Goal: Task Accomplishment & Management: Manage account settings

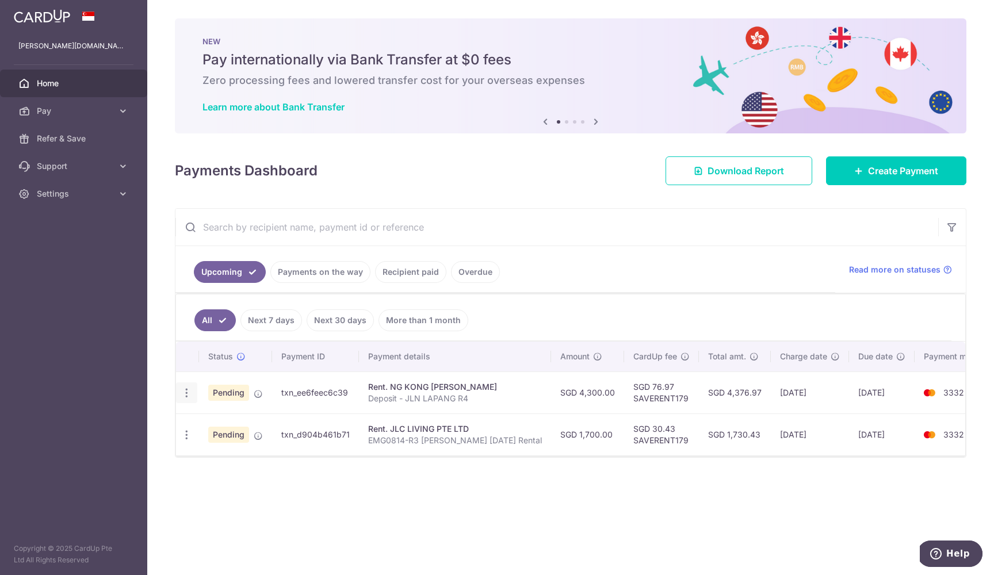
click at [187, 393] on icon "button" at bounding box center [187, 393] width 12 height 12
click at [230, 426] on span "Update payment" at bounding box center [248, 425] width 78 height 14
radio input "true"
type input "4,300.00"
type input "22/08/2025"
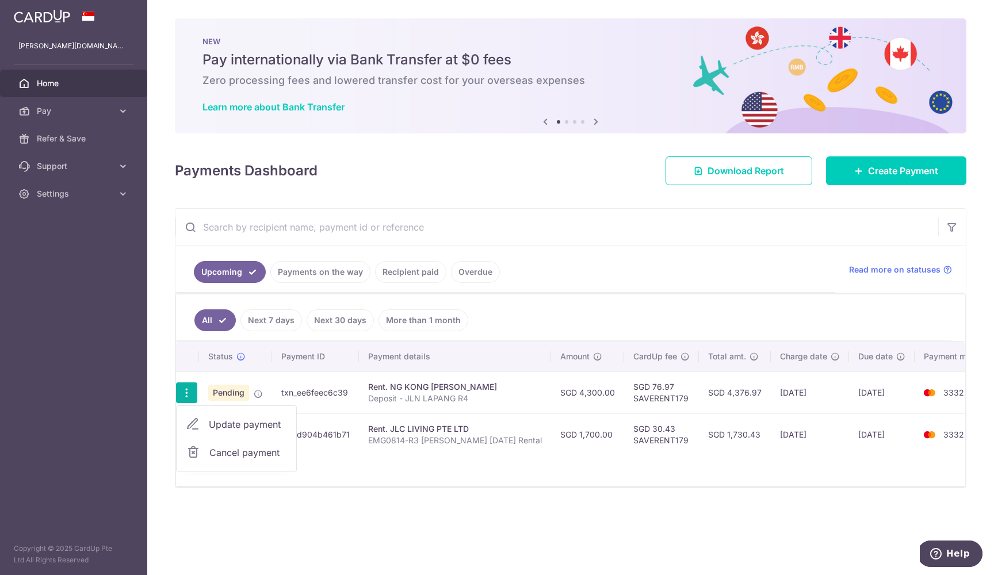
type input "Deposit - JLN LAPANG R4"
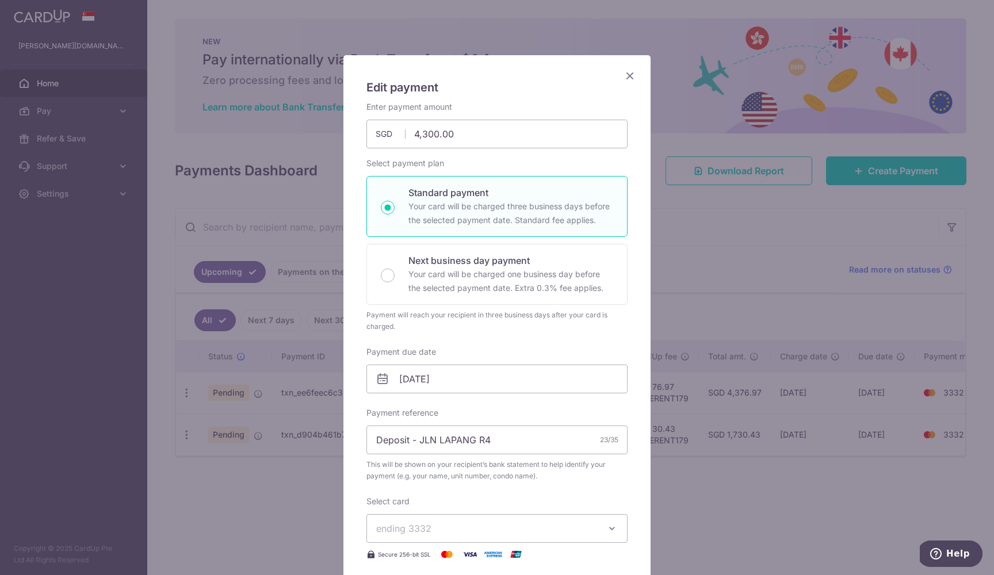
scroll to position [32, 0]
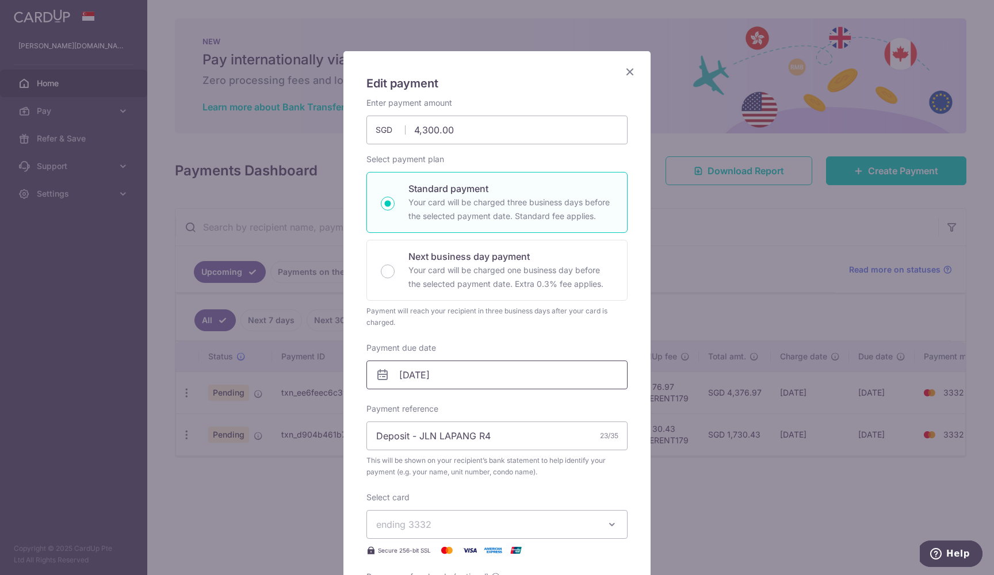
click at [459, 373] on input "22/08/2025" at bounding box center [497, 375] width 261 height 29
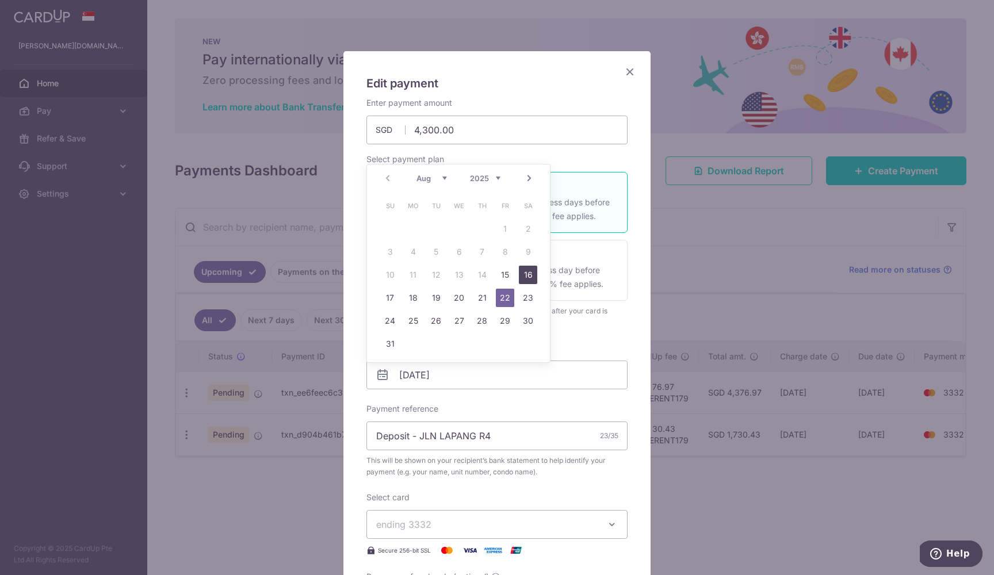
click at [527, 279] on link "16" at bounding box center [528, 275] width 18 height 18
type input "16/08/2025"
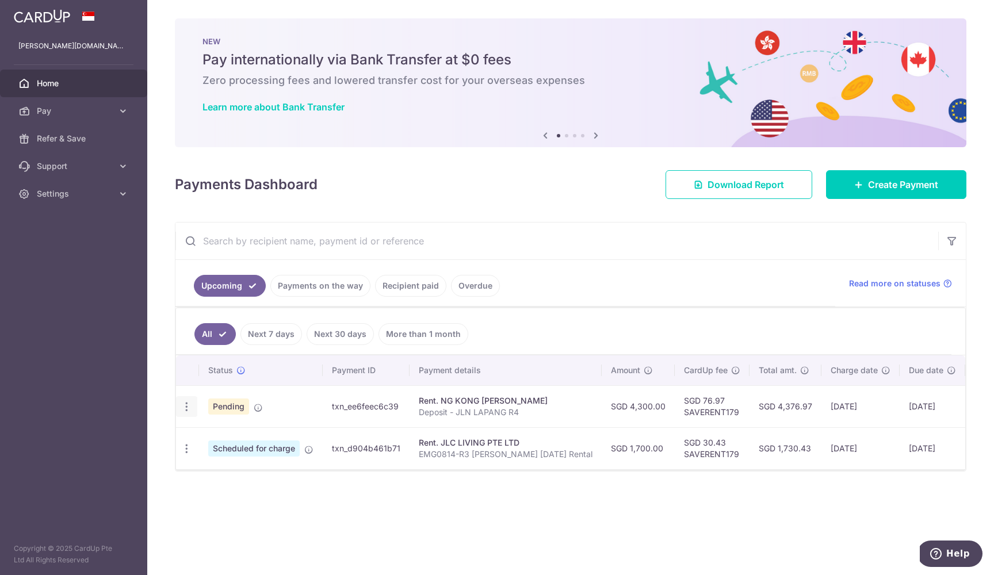
click at [188, 407] on icon "button" at bounding box center [187, 407] width 12 height 12
click at [247, 441] on span "Update payment" at bounding box center [248, 439] width 78 height 14
radio input "true"
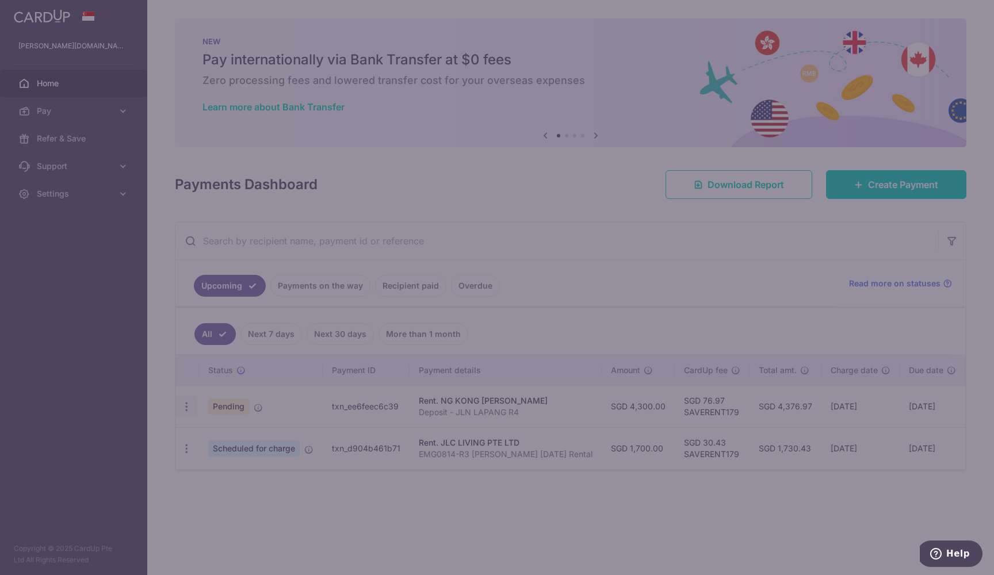
type input "4,300.00"
type input "22/08/2025"
type input "Deposit - JLN LAPANG R4"
type input "SAVERENT179"
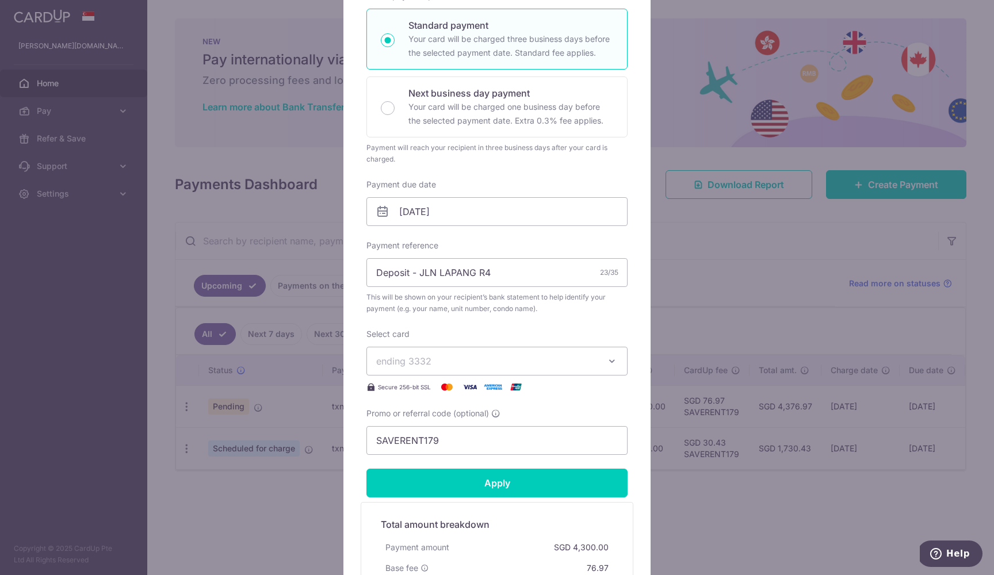
scroll to position [167, 0]
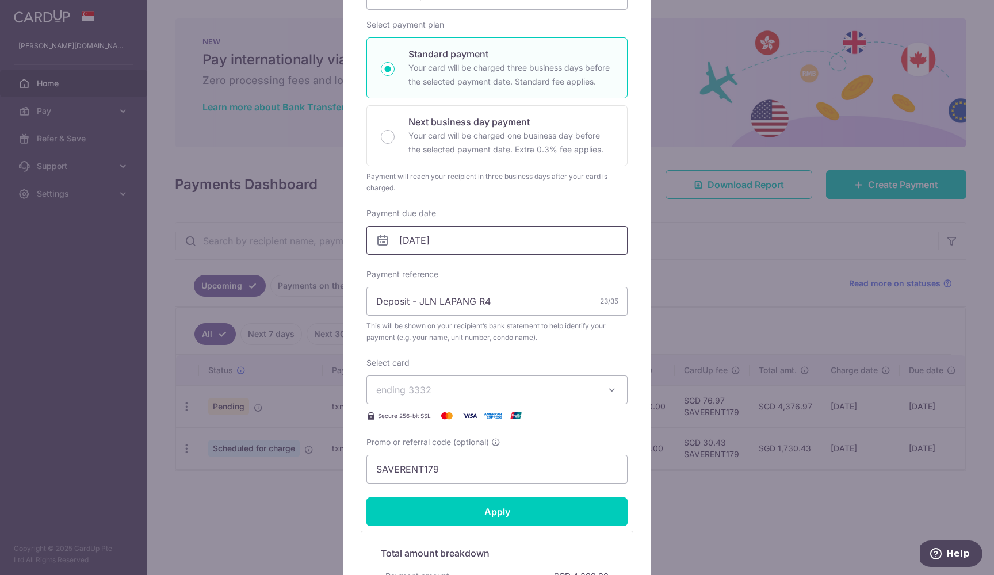
click at [587, 243] on input "22/08/2025" at bounding box center [497, 240] width 261 height 29
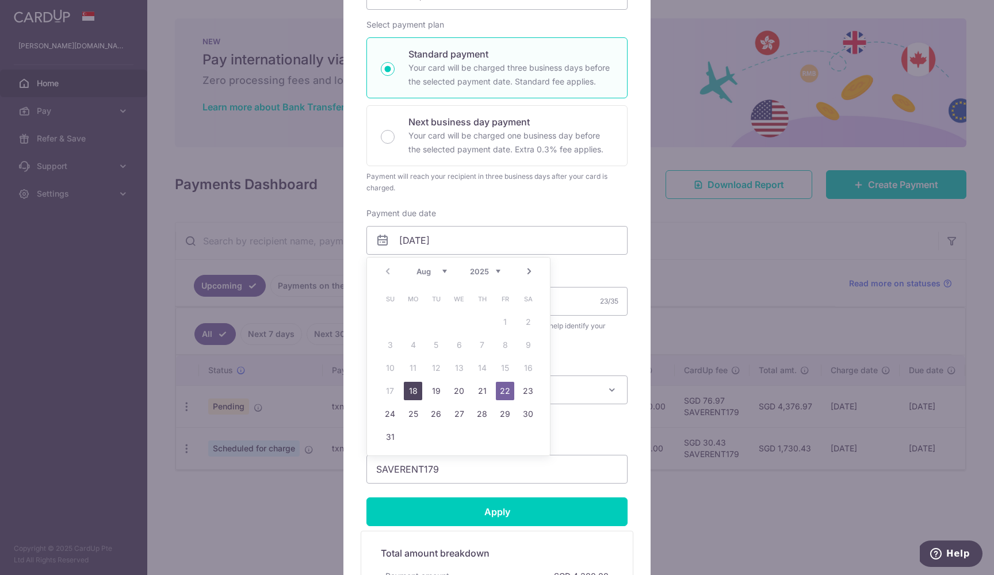
click at [411, 391] on link "18" at bounding box center [413, 391] width 18 height 18
type input "18/08/2025"
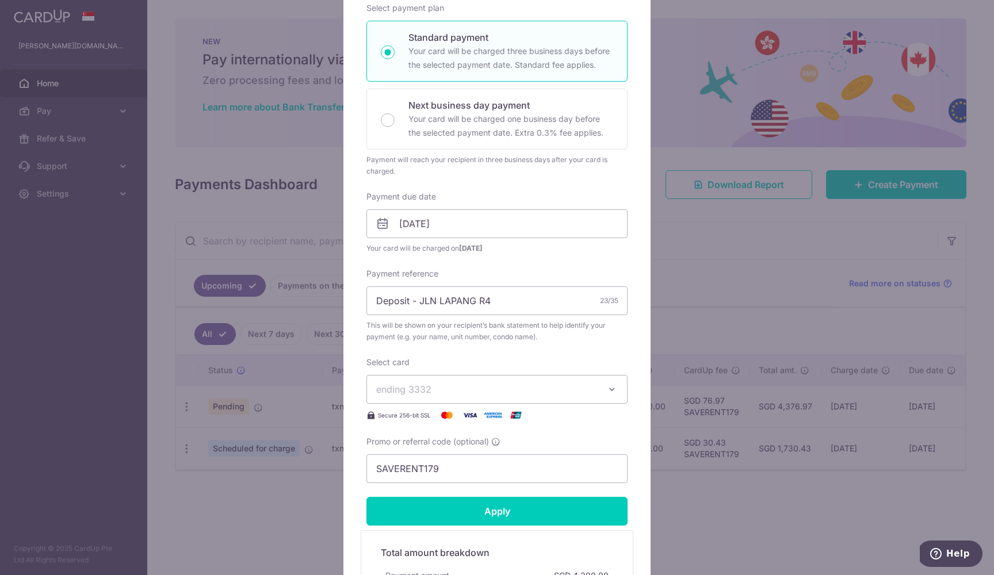
scroll to position [189, 0]
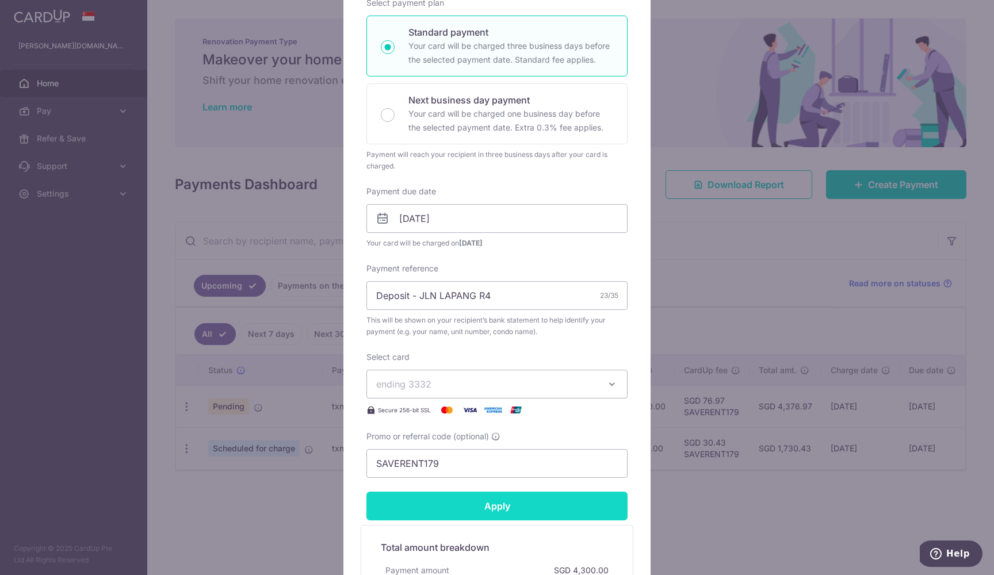
click at [478, 515] on input "Apply" at bounding box center [497, 506] width 261 height 29
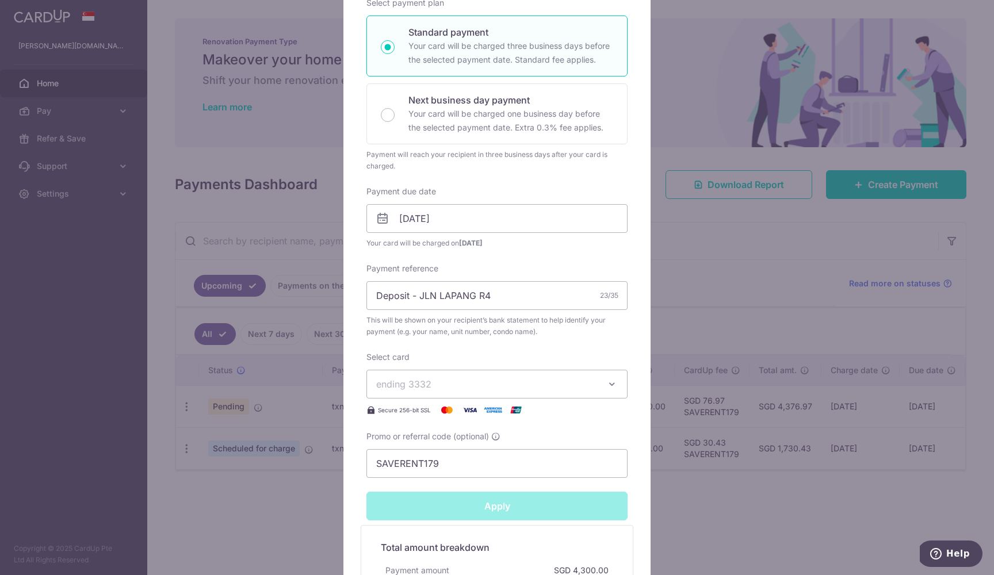
type input "Successfully Applied"
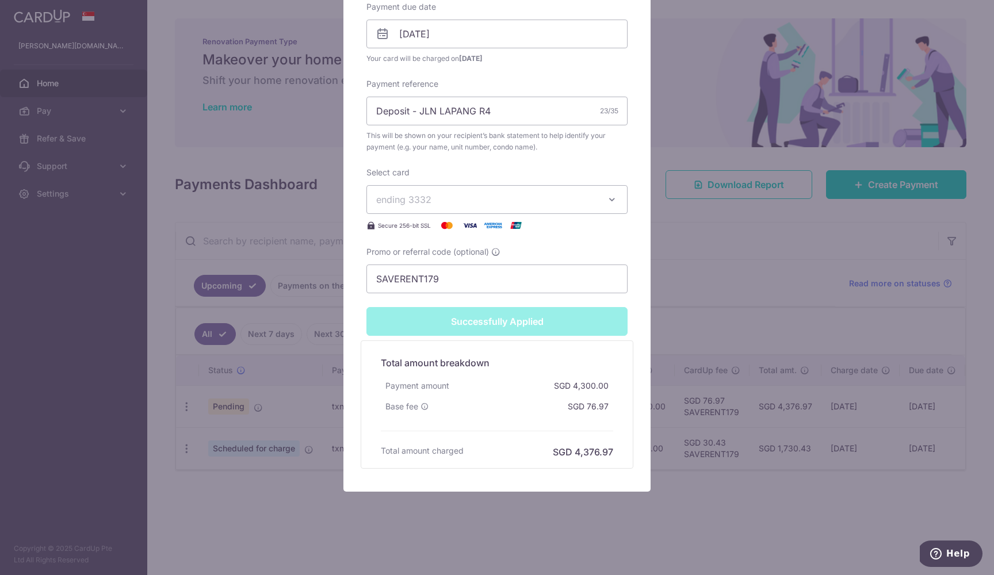
scroll to position [414, 0]
click at [712, 249] on div "Edit payment By clicking apply, you will make changes to all payments to NG KON…" at bounding box center [497, 287] width 994 height 575
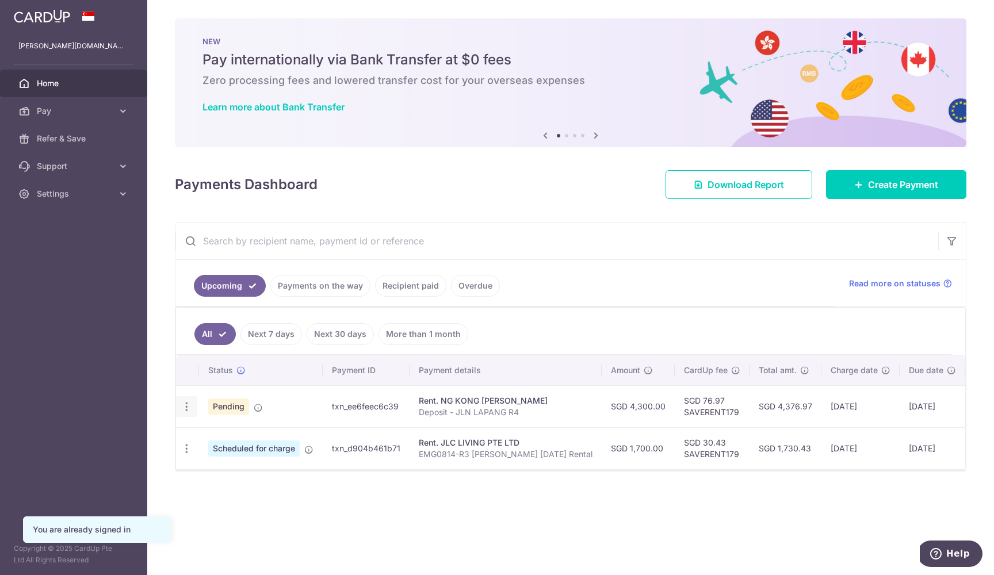
click at [183, 405] on icon "button" at bounding box center [187, 407] width 12 height 12
click at [209, 437] on span "Update payment" at bounding box center [248, 439] width 78 height 14
radio input "true"
type input "4,300.00"
type input "18/08/2025"
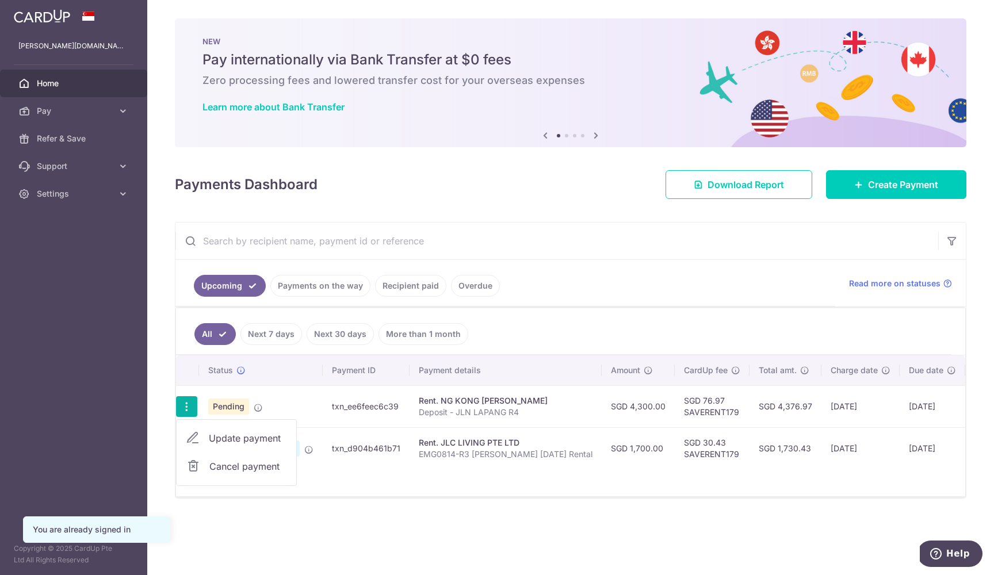
type input "Deposit - JLN LAPANG R4"
type input "SAVERENT179"
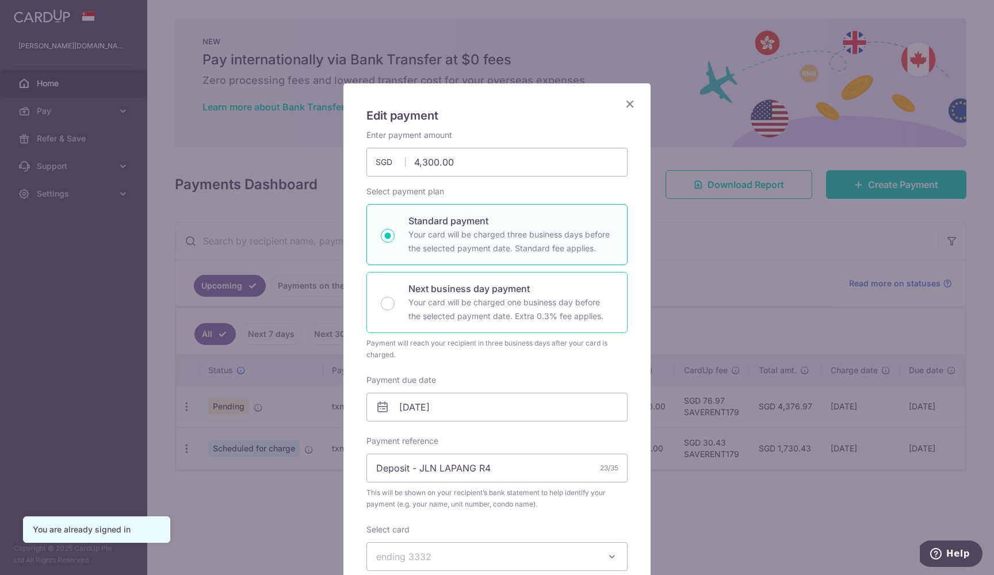
click at [503, 312] on p "Your card will be charged one business day before the selected payment date. Ex…" at bounding box center [511, 310] width 205 height 28
click at [395, 311] on input "Next business day payment Your card will be charged one business day before the…" at bounding box center [388, 304] width 14 height 14
radio input "false"
radio input "true"
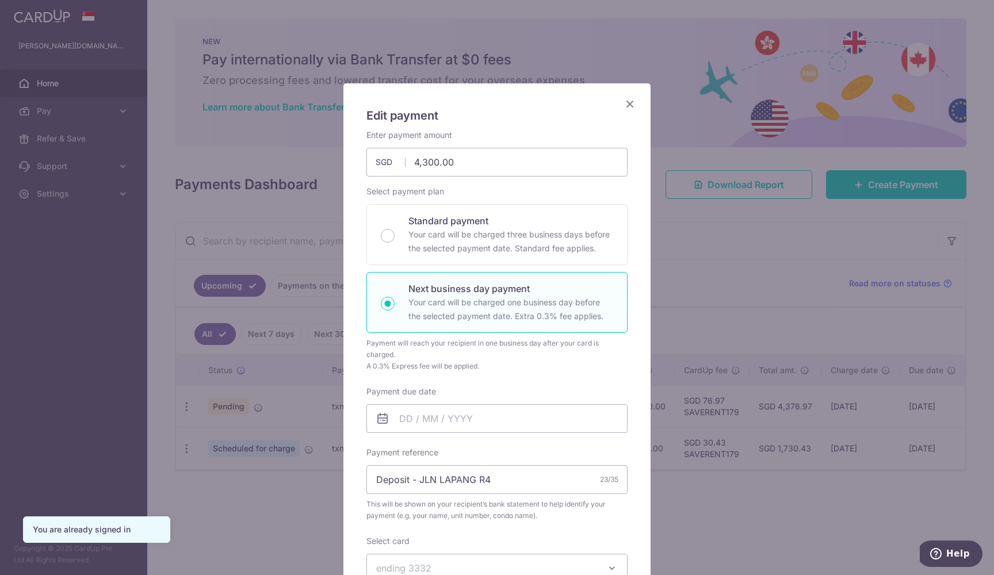
scroll to position [197, 0]
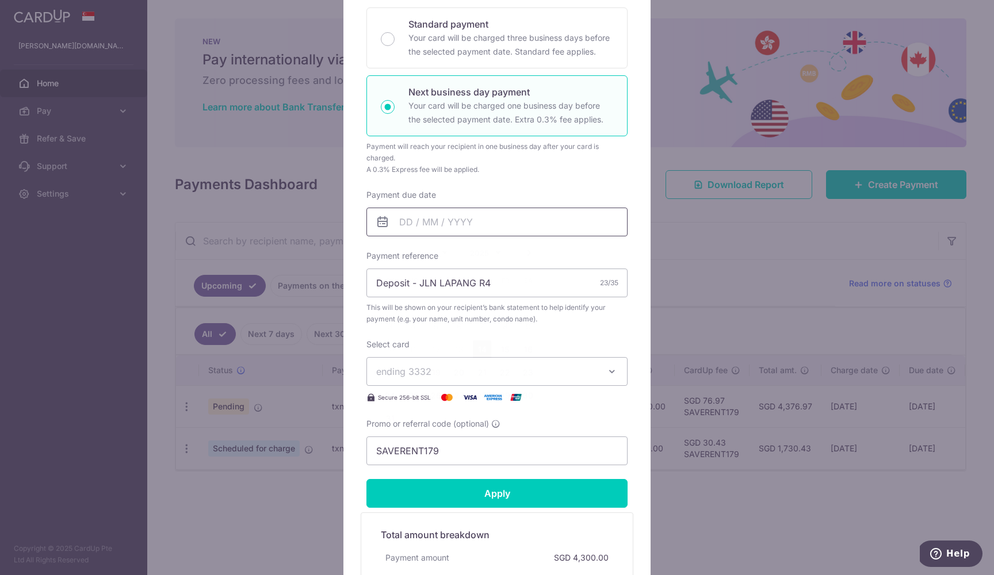
click at [493, 222] on input "Payment due date" at bounding box center [497, 222] width 261 height 29
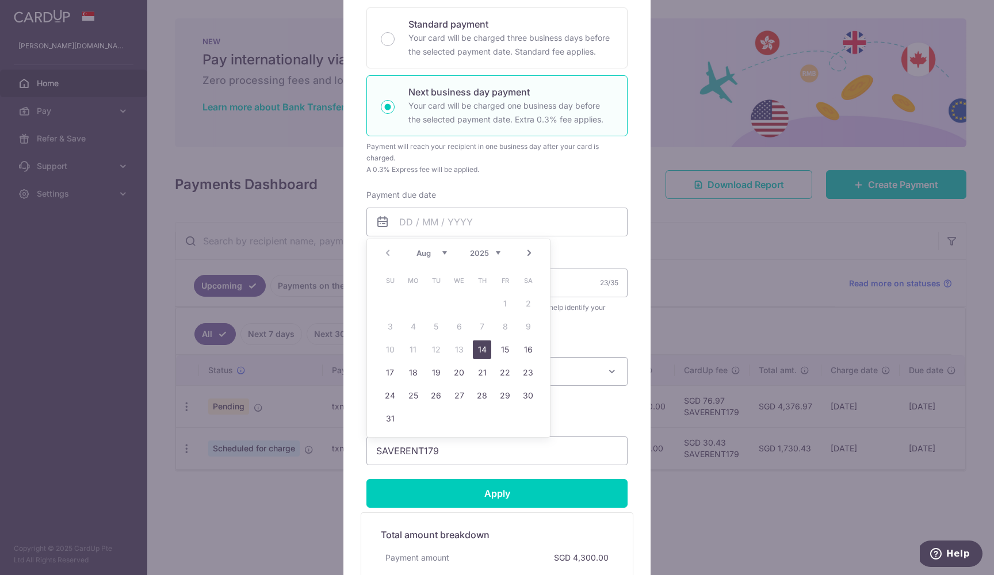
click at [484, 350] on link "14" at bounding box center [482, 350] width 18 height 18
type input "[DATE]"
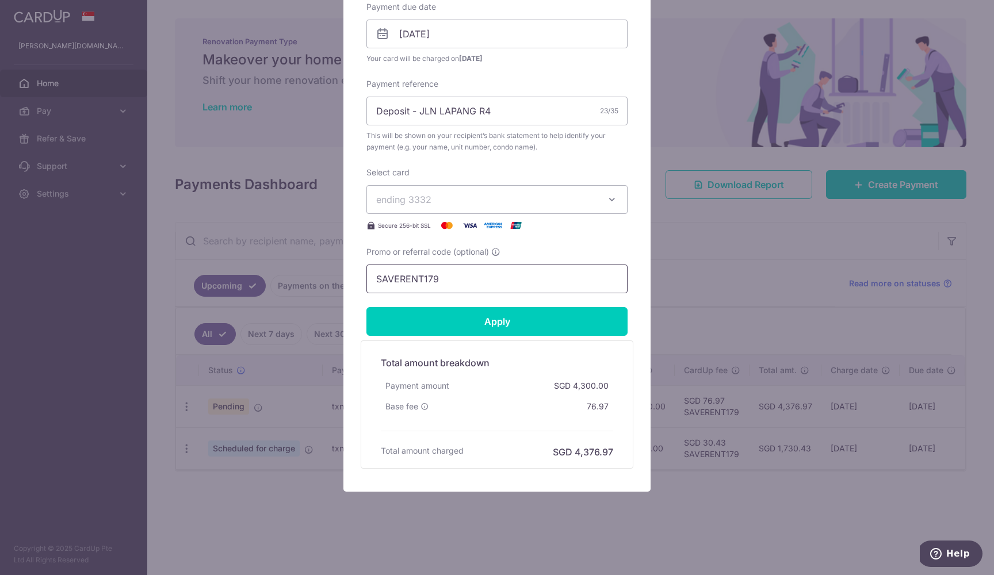
scroll to position [385, 0]
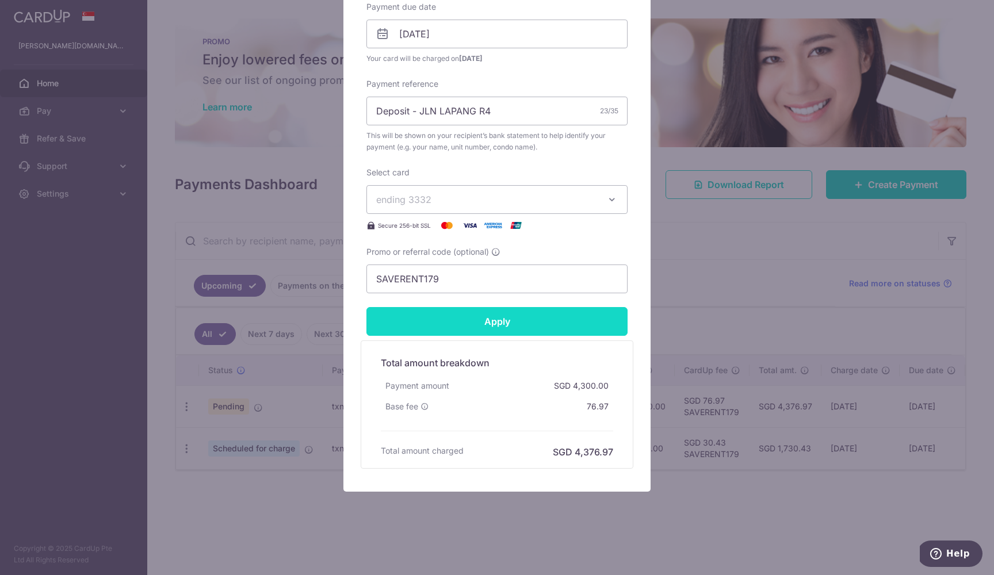
click at [525, 314] on input "Apply" at bounding box center [497, 321] width 261 height 29
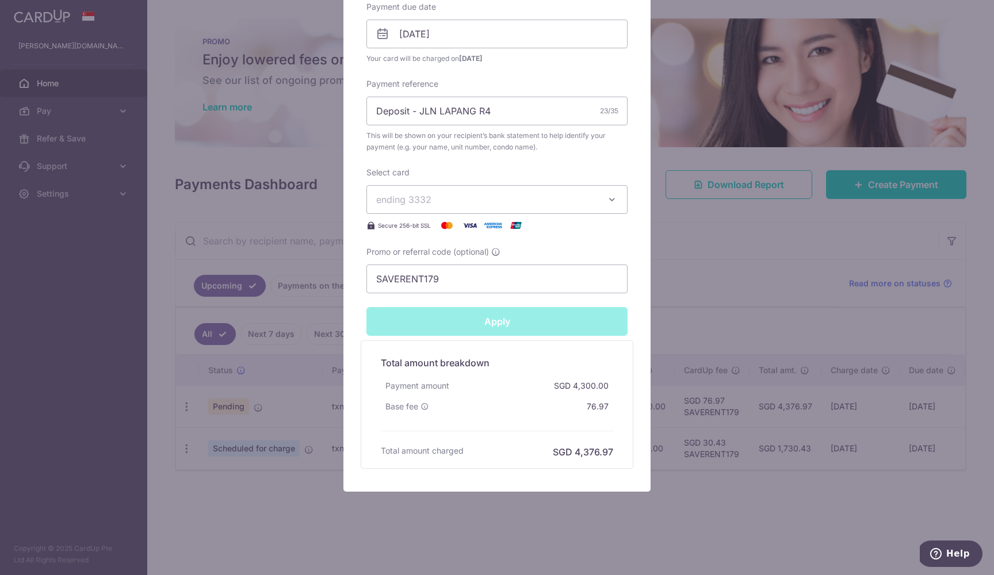
type input "Successfully Applied"
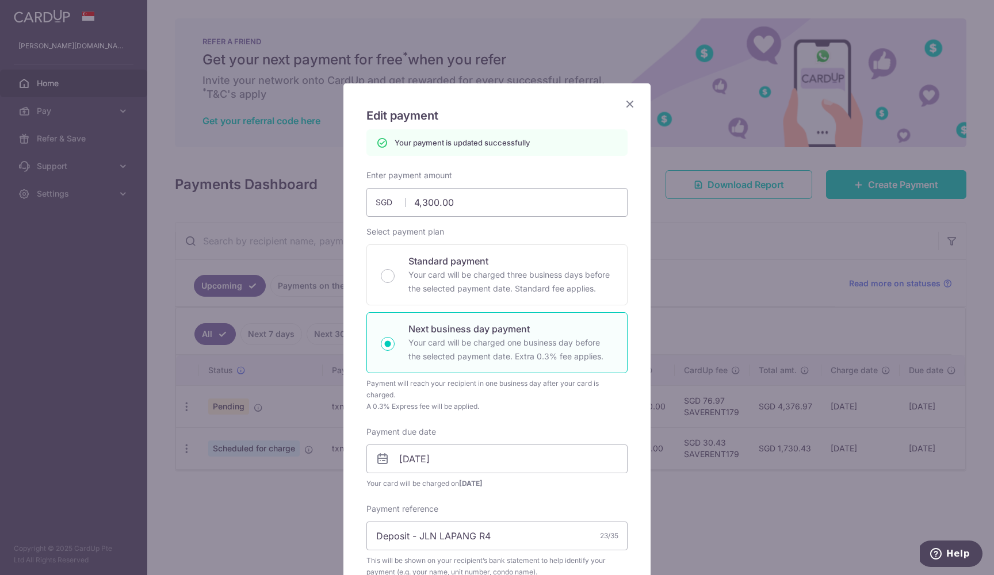
scroll to position [0, 0]
click at [630, 101] on icon "Close" at bounding box center [630, 104] width 14 height 14
